Goal: Task Accomplishment & Management: Use online tool/utility

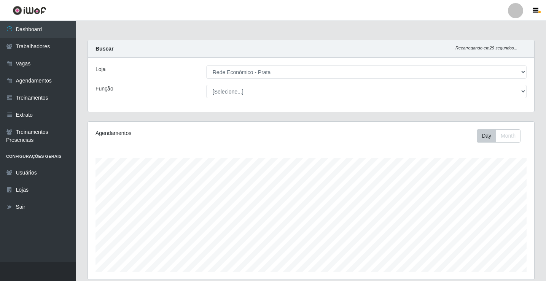
select select "192"
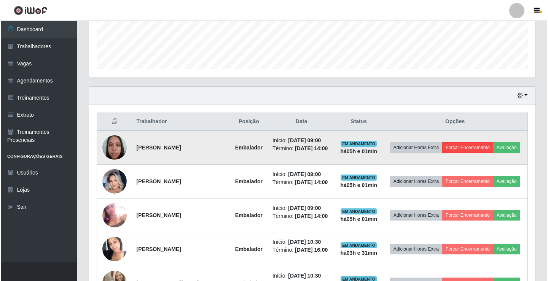
scroll to position [158, 447]
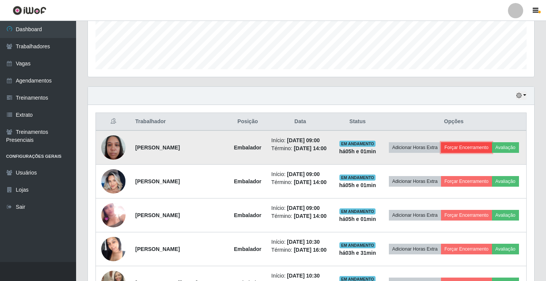
click at [471, 148] on button "Forçar Encerramento" at bounding box center [466, 147] width 51 height 11
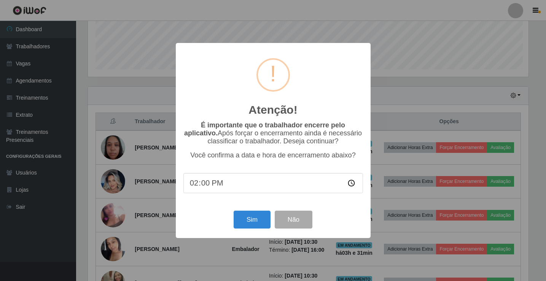
scroll to position [158, 443]
click at [259, 225] on button "Sim" at bounding box center [253, 220] width 37 height 18
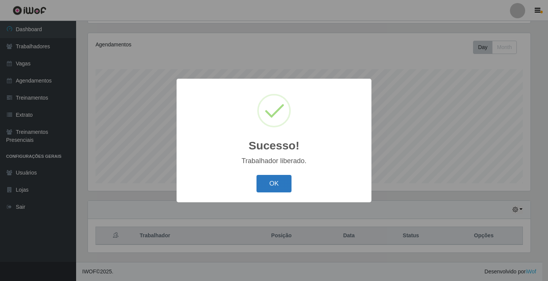
click at [275, 189] on button "OK" at bounding box center [274, 184] width 35 height 18
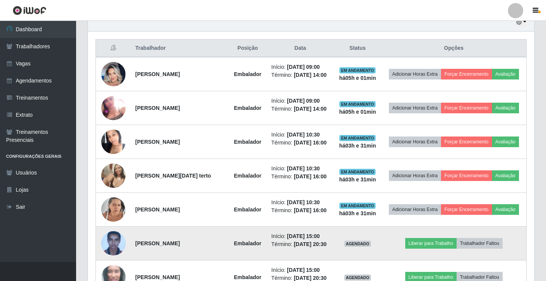
scroll to position [279, 0]
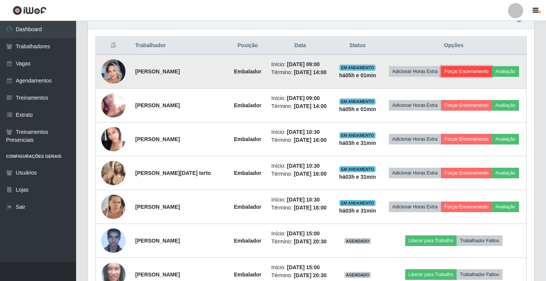
click at [470, 72] on button "Forçar Encerramento" at bounding box center [466, 71] width 51 height 11
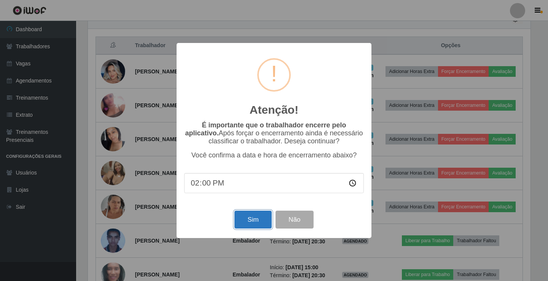
click at [251, 225] on button "Sim" at bounding box center [253, 220] width 37 height 18
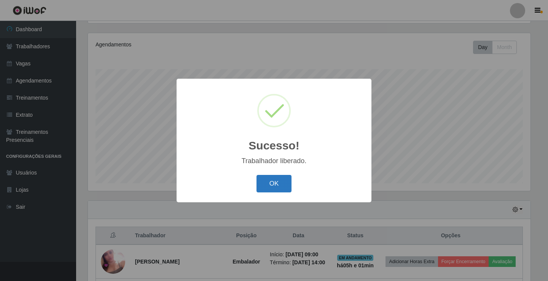
click at [275, 182] on button "OK" at bounding box center [274, 184] width 35 height 18
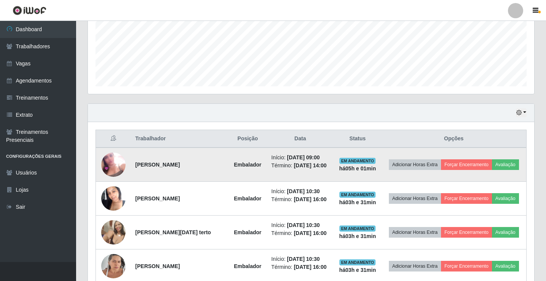
scroll to position [203, 0]
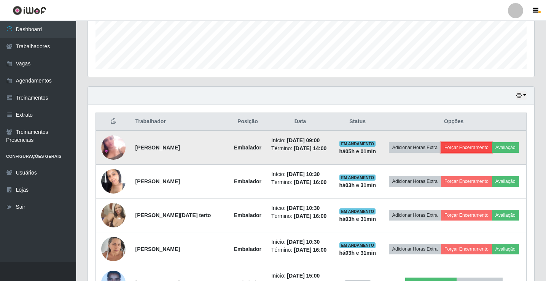
click at [467, 150] on button "Forçar Encerramento" at bounding box center [466, 147] width 51 height 11
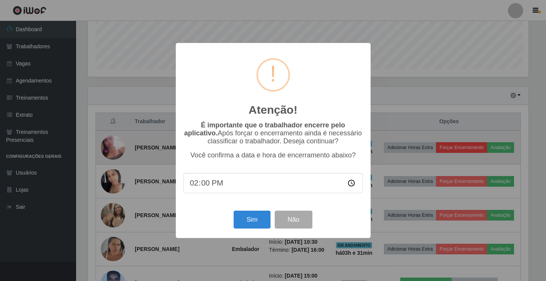
scroll to position [158, 443]
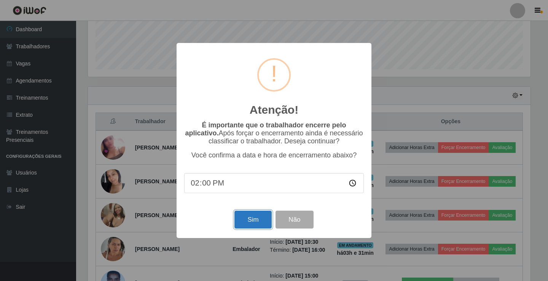
click at [256, 223] on button "Sim" at bounding box center [253, 220] width 37 height 18
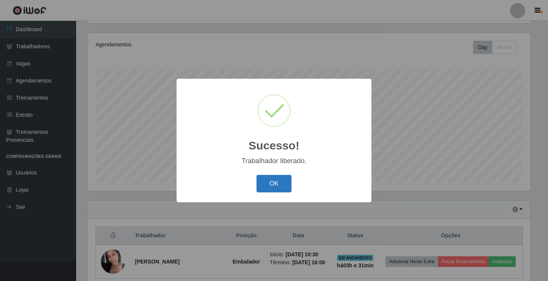
click at [283, 185] on button "OK" at bounding box center [274, 184] width 35 height 18
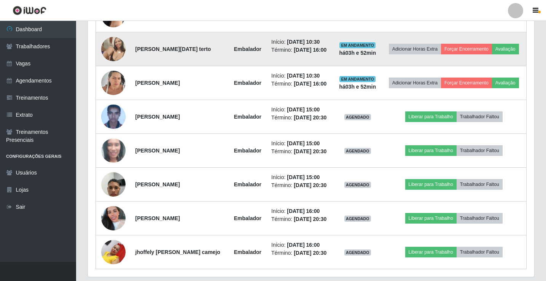
scroll to position [355, 0]
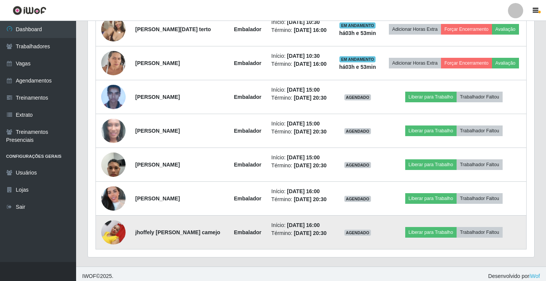
click at [112, 235] on img at bounding box center [113, 232] width 24 height 32
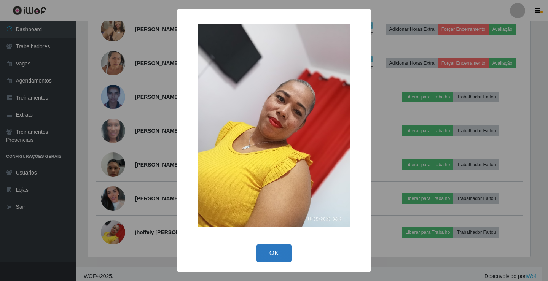
click at [271, 251] on button "OK" at bounding box center [274, 254] width 35 height 18
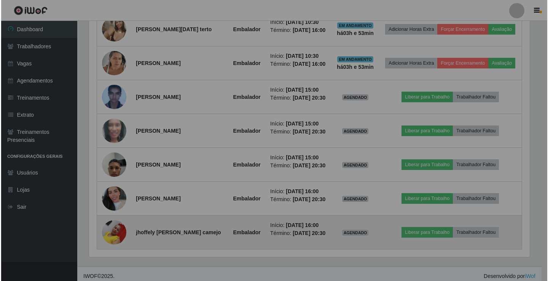
scroll to position [158, 447]
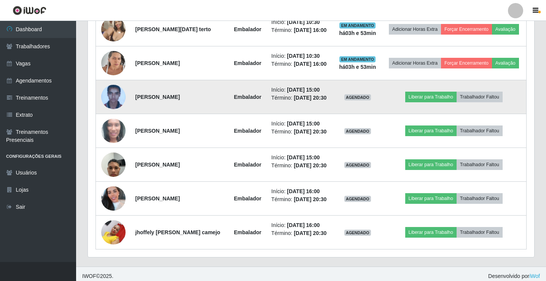
click at [115, 96] on img at bounding box center [113, 97] width 24 height 32
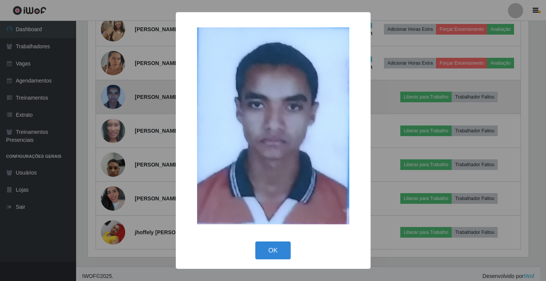
scroll to position [158, 443]
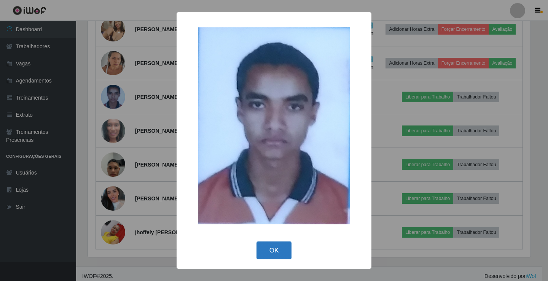
click at [272, 252] on button "OK" at bounding box center [274, 251] width 35 height 18
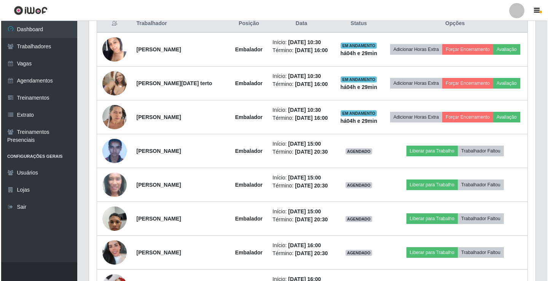
scroll to position [322, 0]
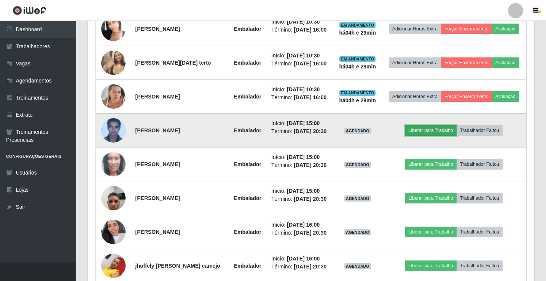
click at [439, 132] on button "Liberar para Trabalho" at bounding box center [430, 130] width 51 height 11
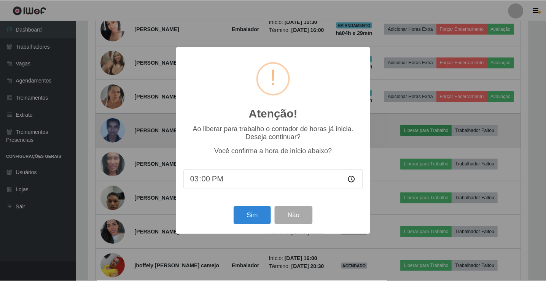
scroll to position [158, 443]
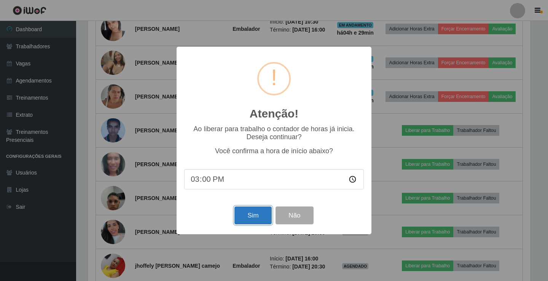
click at [252, 220] on button "Sim" at bounding box center [253, 216] width 37 height 18
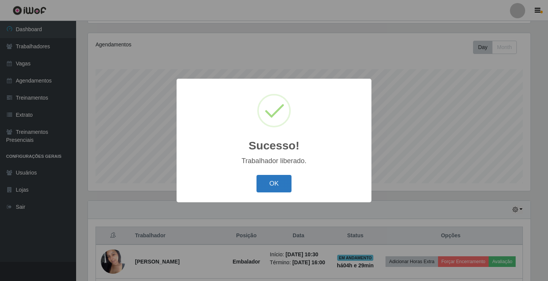
click at [281, 190] on button "OK" at bounding box center [274, 184] width 35 height 18
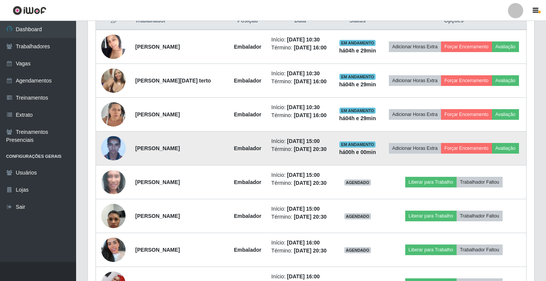
scroll to position [355, 0]
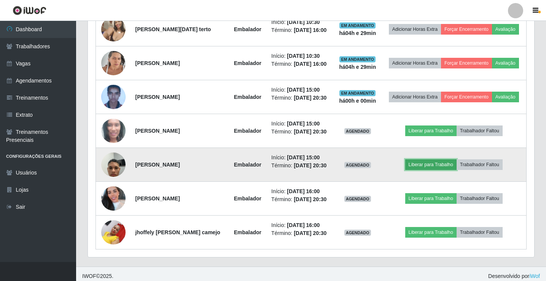
click at [441, 163] on button "Liberar para Trabalho" at bounding box center [430, 165] width 51 height 11
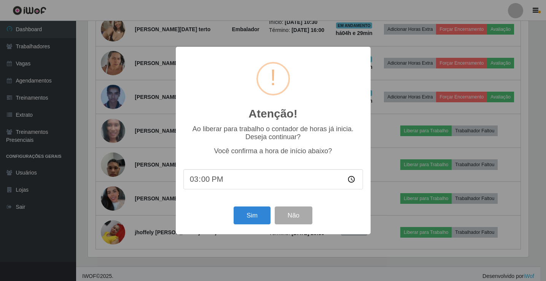
scroll to position [158, 443]
click at [251, 217] on button "Sim" at bounding box center [253, 216] width 37 height 18
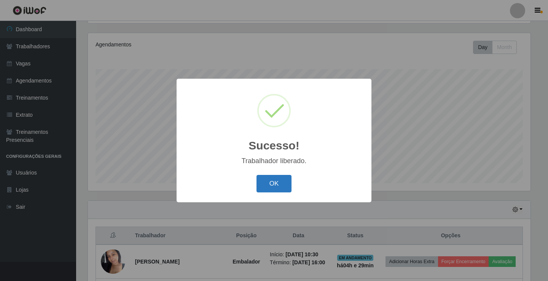
click at [268, 188] on button "OK" at bounding box center [274, 184] width 35 height 18
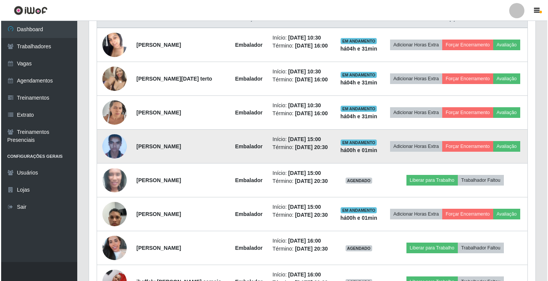
scroll to position [355, 0]
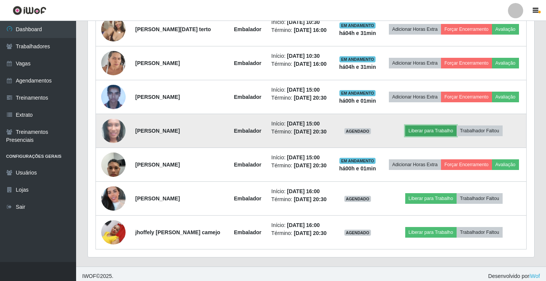
click at [434, 130] on button "Liberar para Trabalho" at bounding box center [430, 131] width 51 height 11
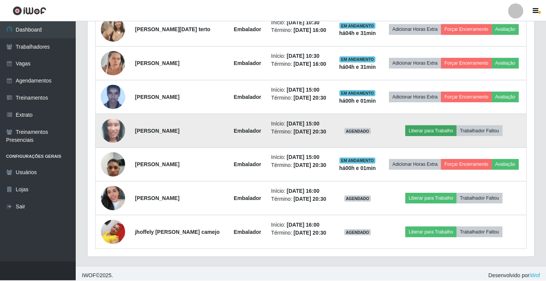
scroll to position [158, 443]
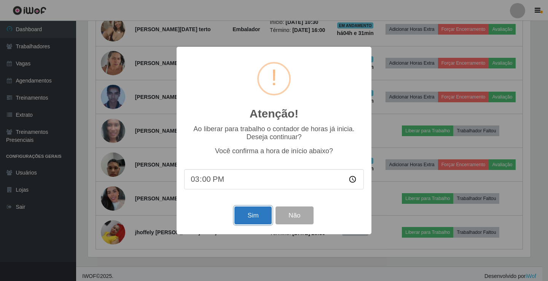
click at [261, 219] on button "Sim" at bounding box center [253, 216] width 37 height 18
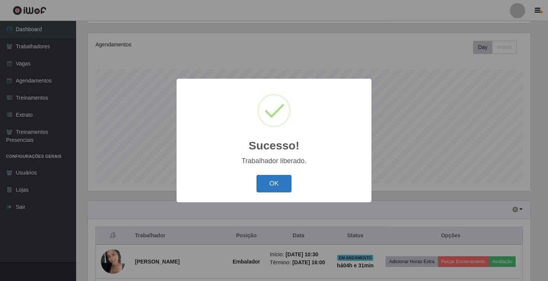
click at [263, 188] on button "OK" at bounding box center [274, 184] width 35 height 18
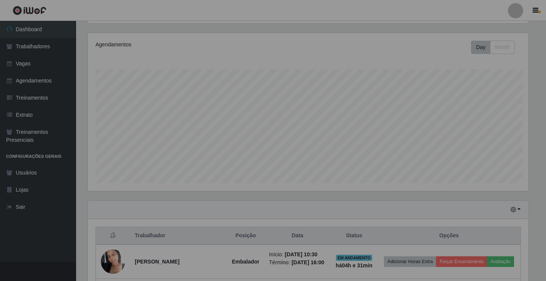
scroll to position [158, 447]
